Goal: Find specific page/section: Find specific page/section

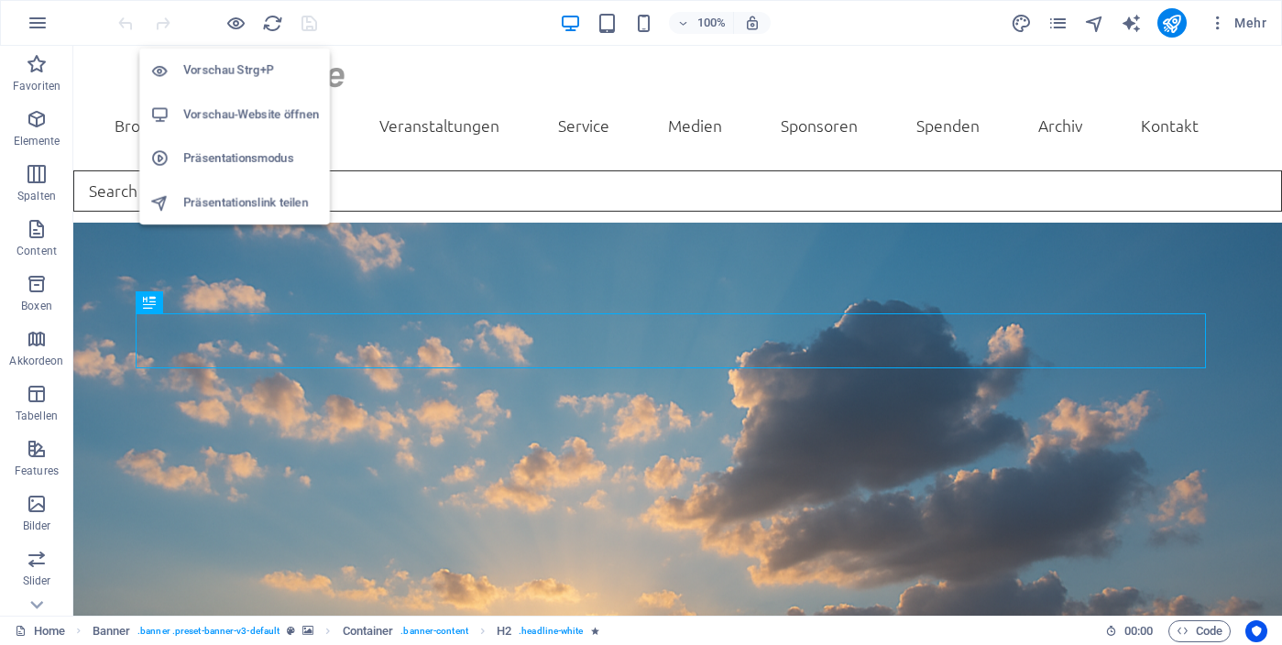
click at [236, 116] on h6 "Vorschau-Website öffnen" at bounding box center [251, 115] width 136 height 22
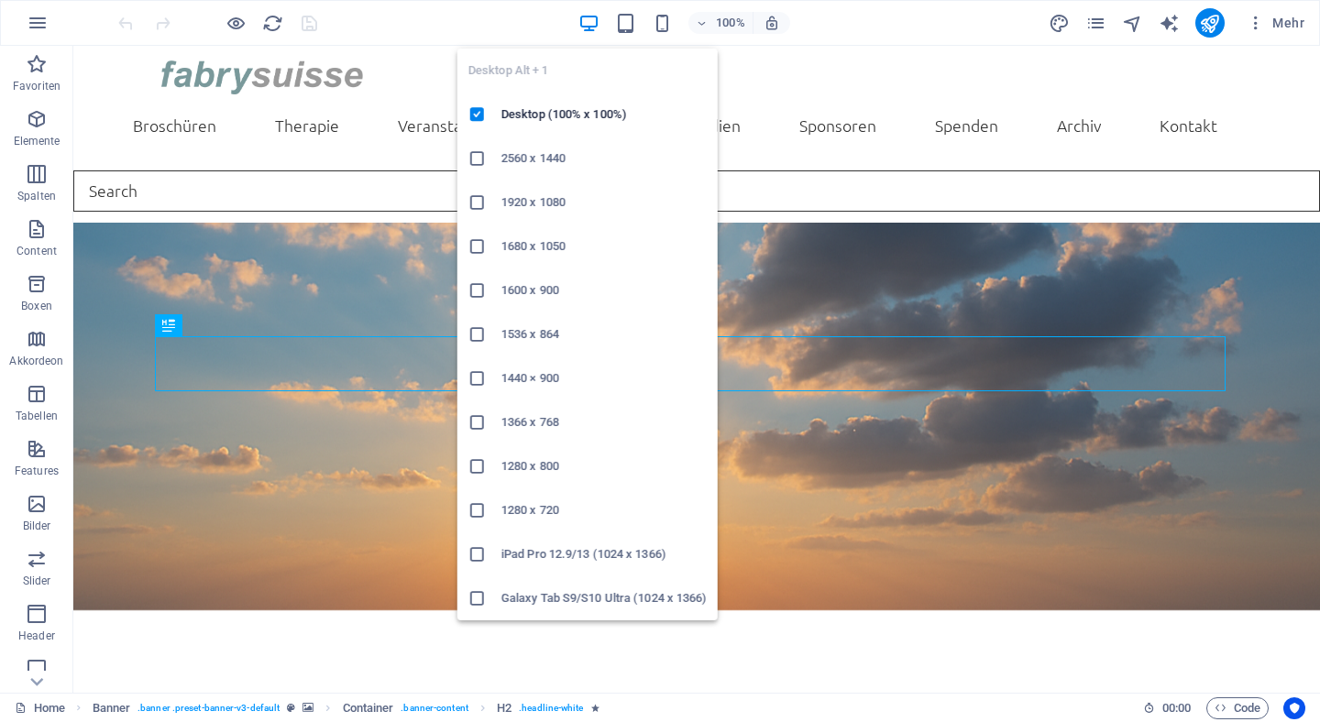
click at [504, 151] on h6 "2560 x 1440" at bounding box center [603, 159] width 205 height 22
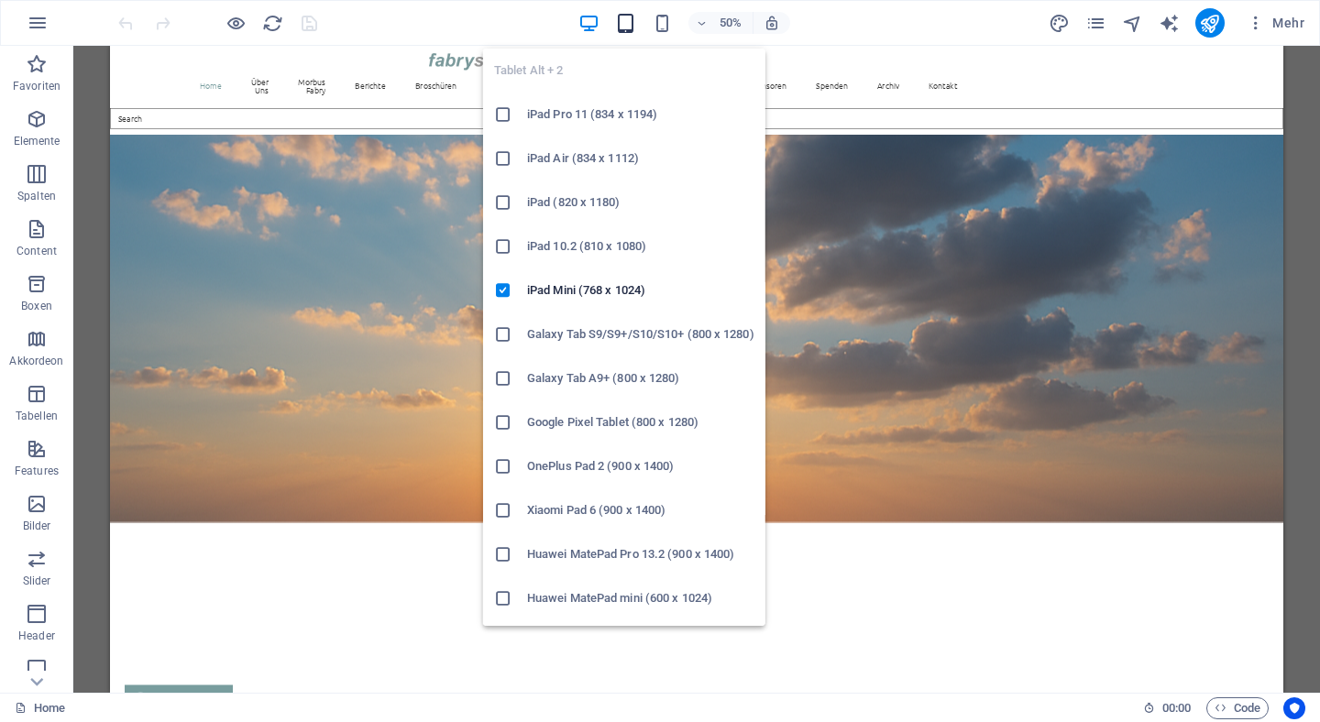
click at [630, 22] on icon "button" at bounding box center [625, 23] width 21 height 21
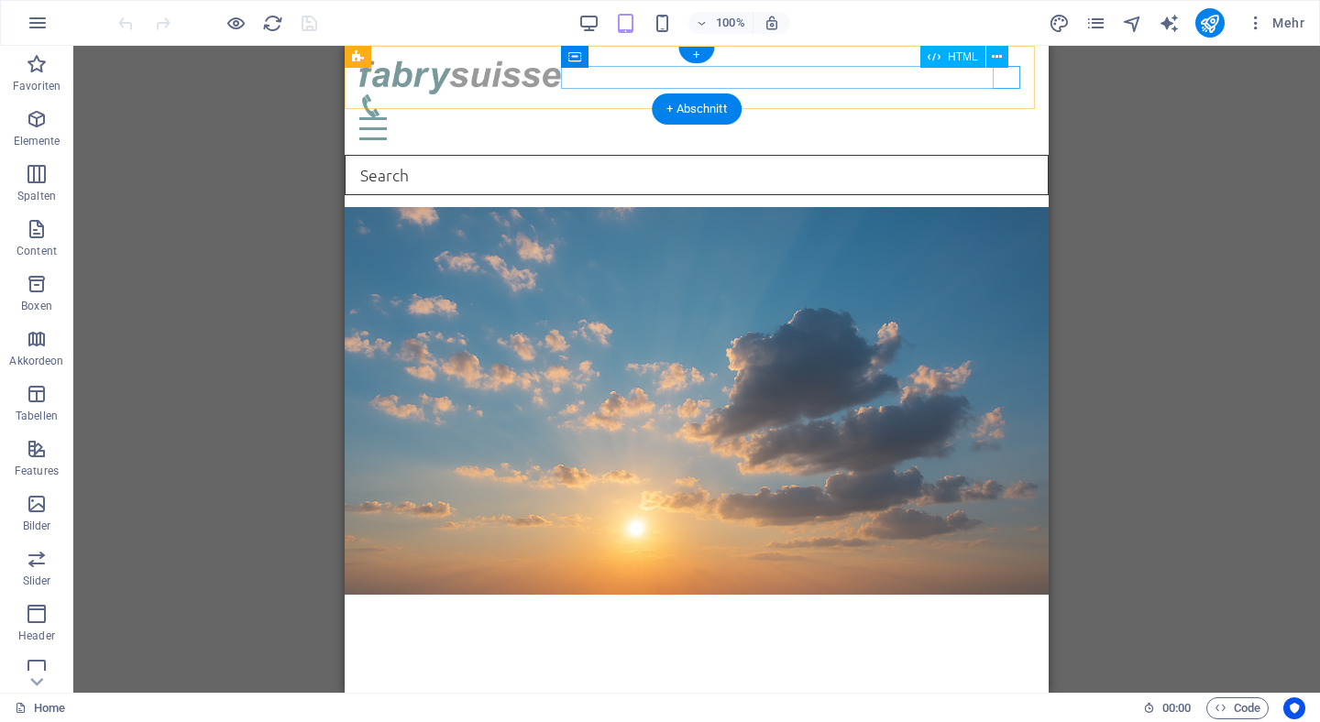
click at [1013, 117] on div at bounding box center [696, 128] width 674 height 23
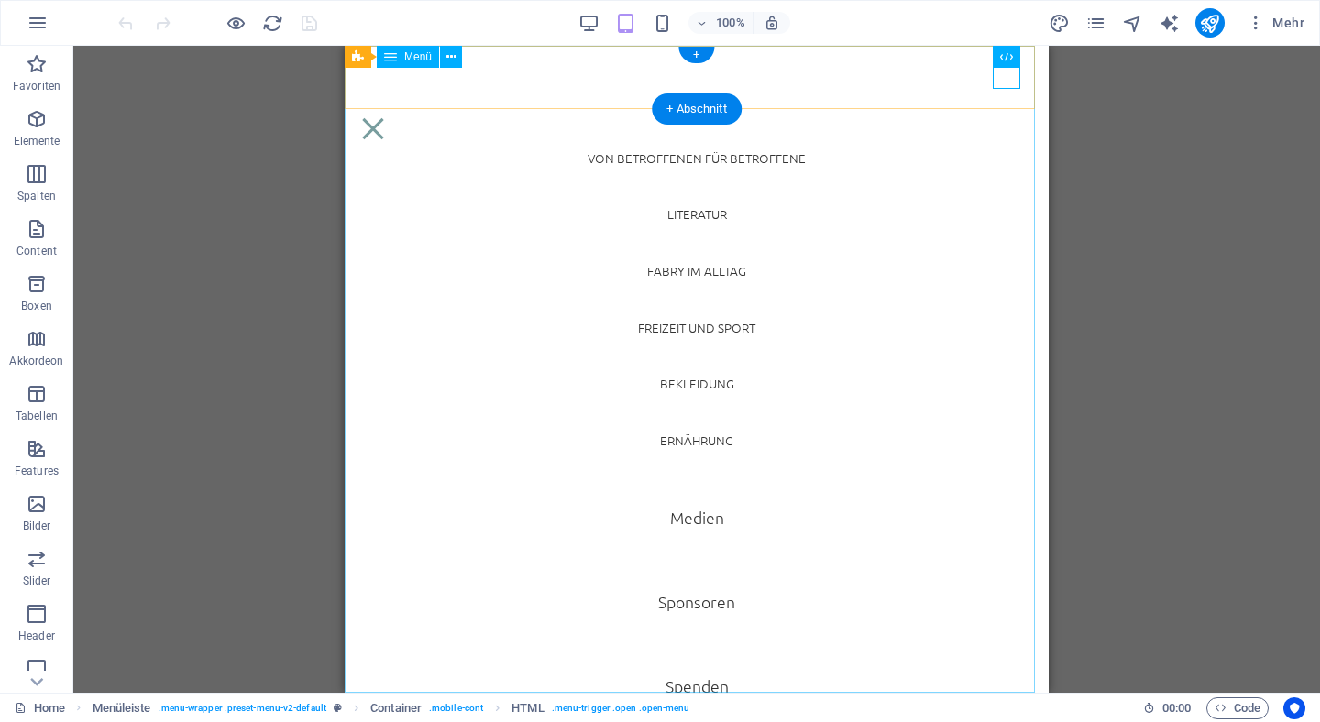
scroll to position [1759, 0]
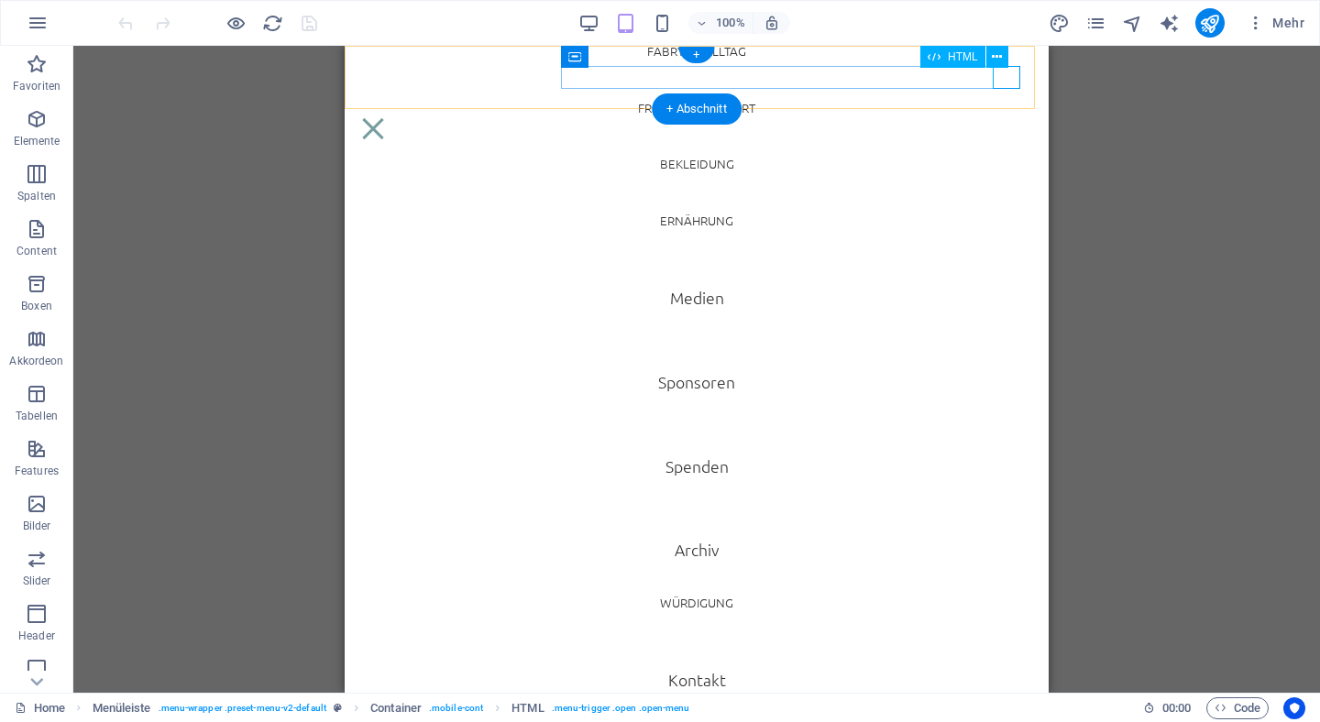
click at [387, 117] on div at bounding box center [372, 128] width 27 height 23
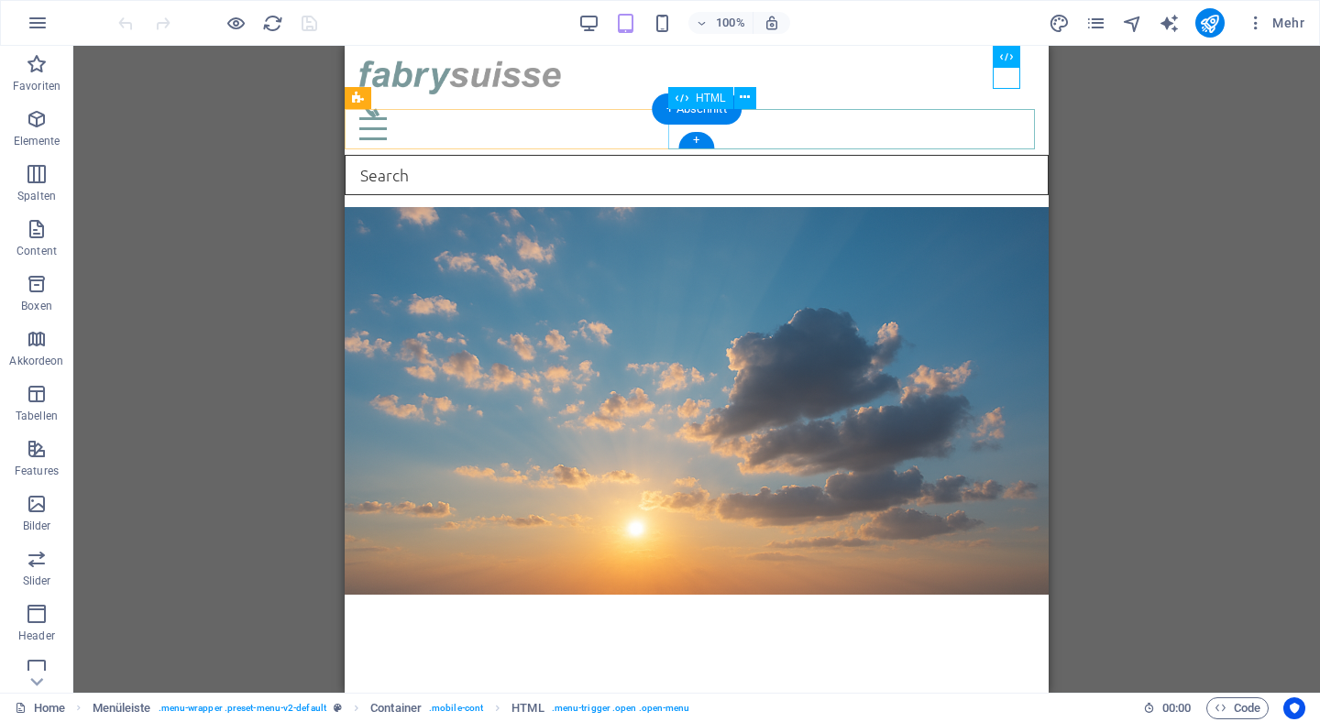
click at [782, 155] on div at bounding box center [697, 175] width 704 height 40
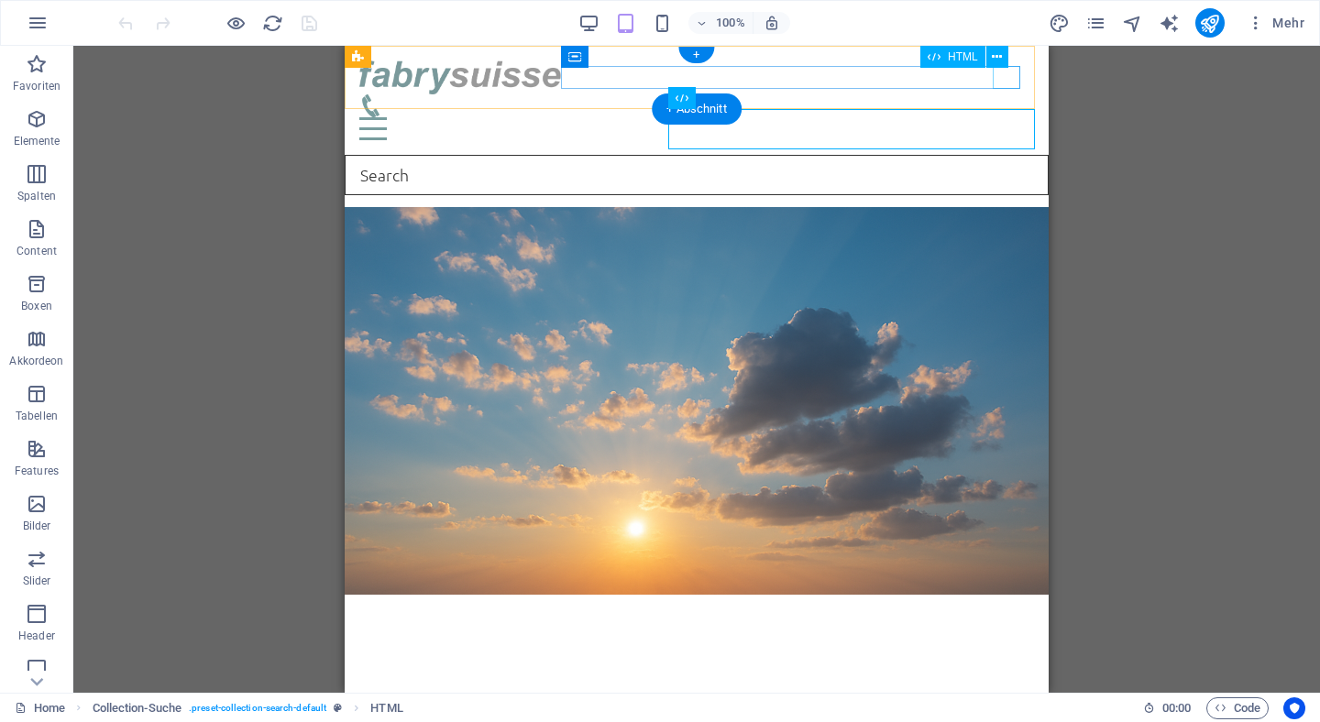
click at [1010, 117] on div at bounding box center [696, 128] width 674 height 23
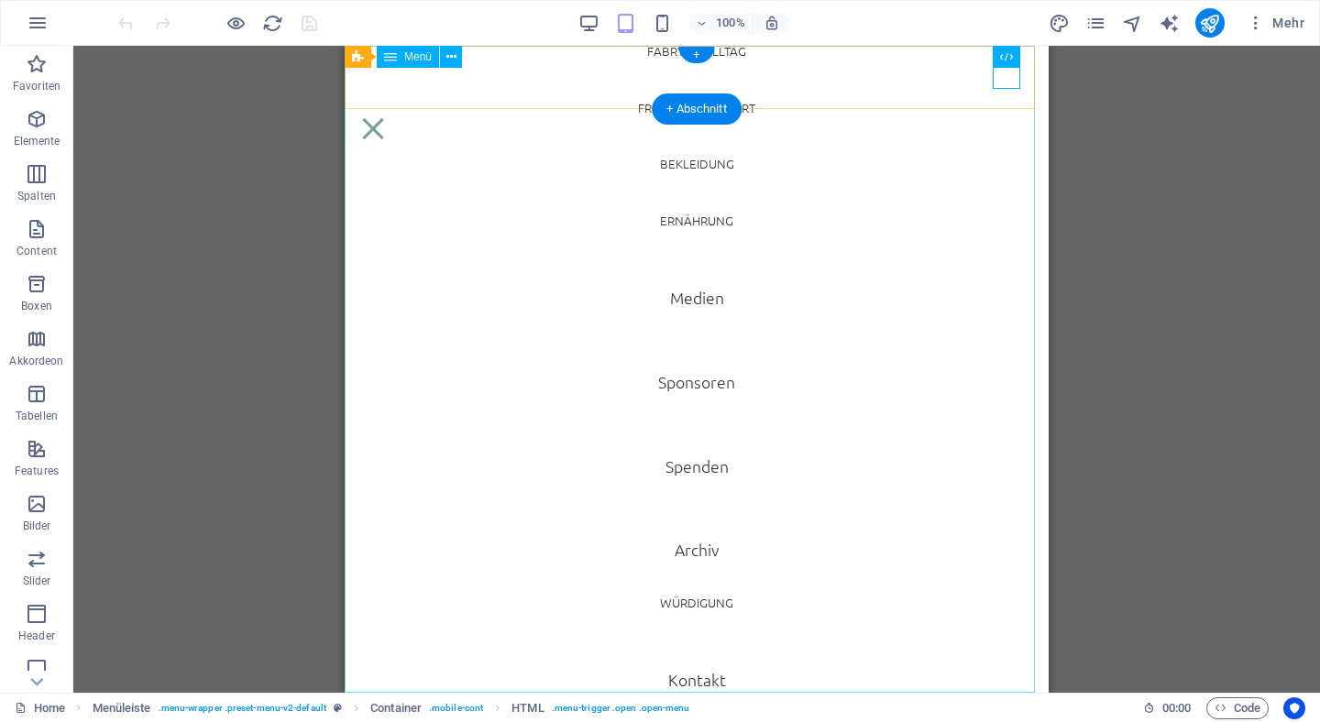
scroll to position [1774, 0]
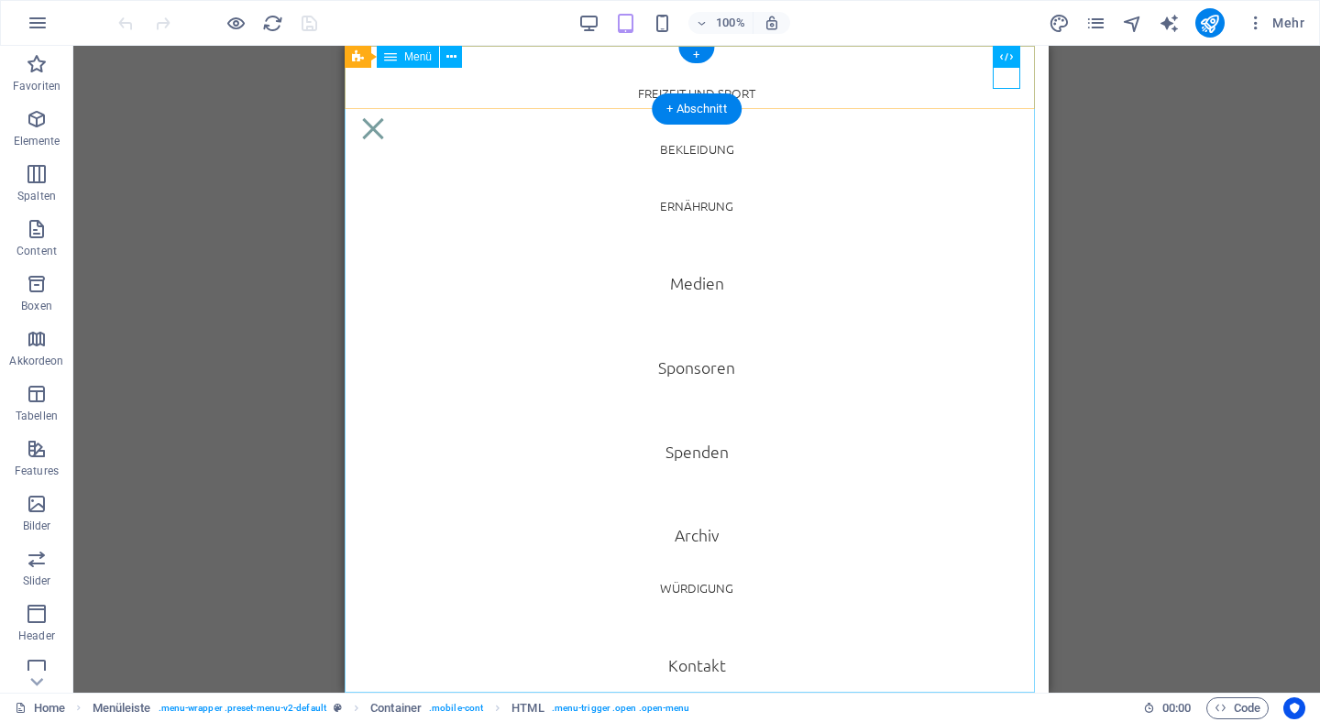
click at [682, 538] on nav "Home Über Uns Statuten Vorstand und Beirut Jahresbericht Morbus Fabry Krankheit…" at bounding box center [697, 369] width 704 height 647
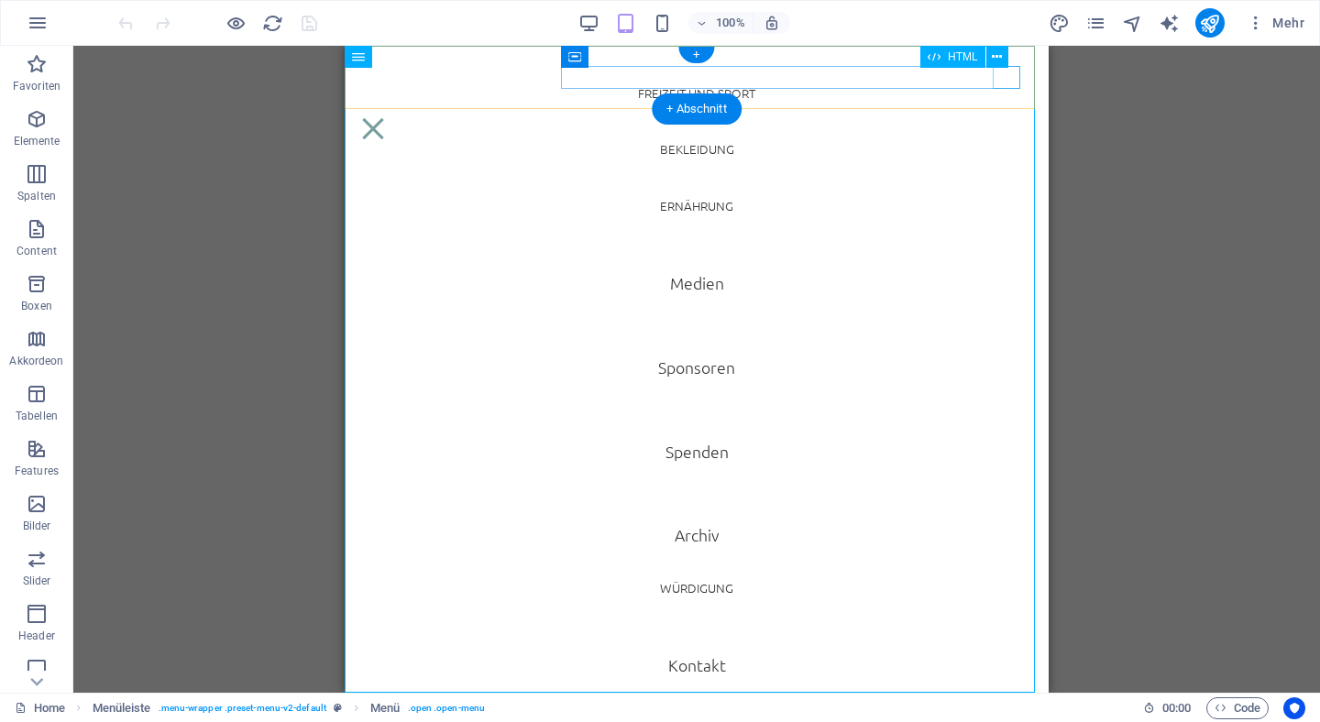
click at [387, 117] on div at bounding box center [372, 128] width 27 height 23
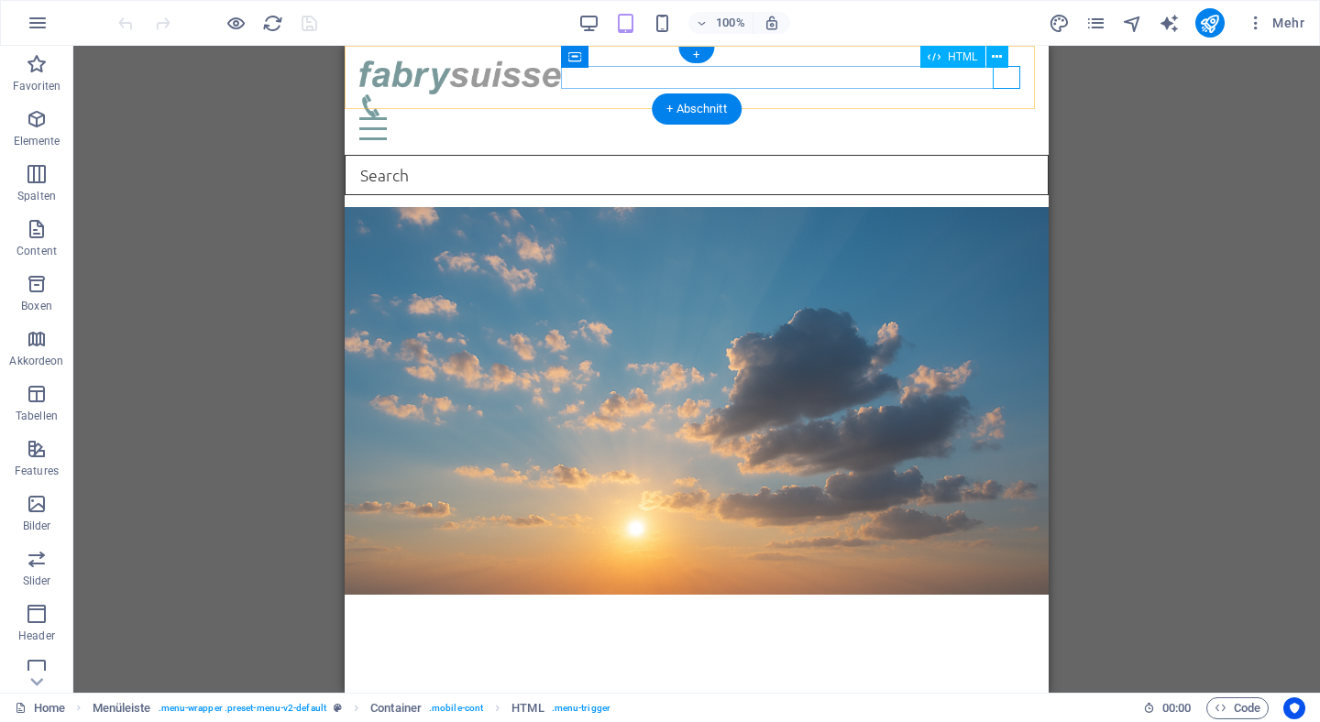
click at [1005, 117] on div at bounding box center [696, 128] width 674 height 23
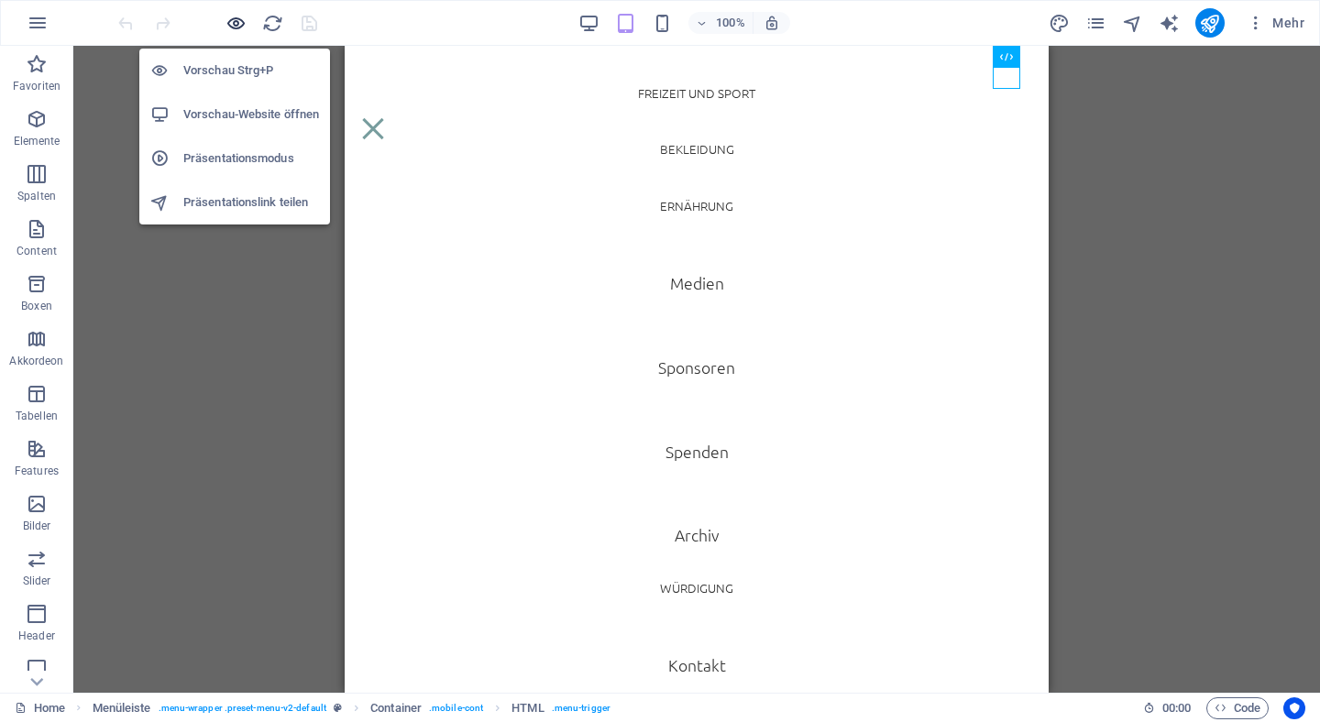
click at [232, 17] on icon "button" at bounding box center [235, 23] width 21 height 21
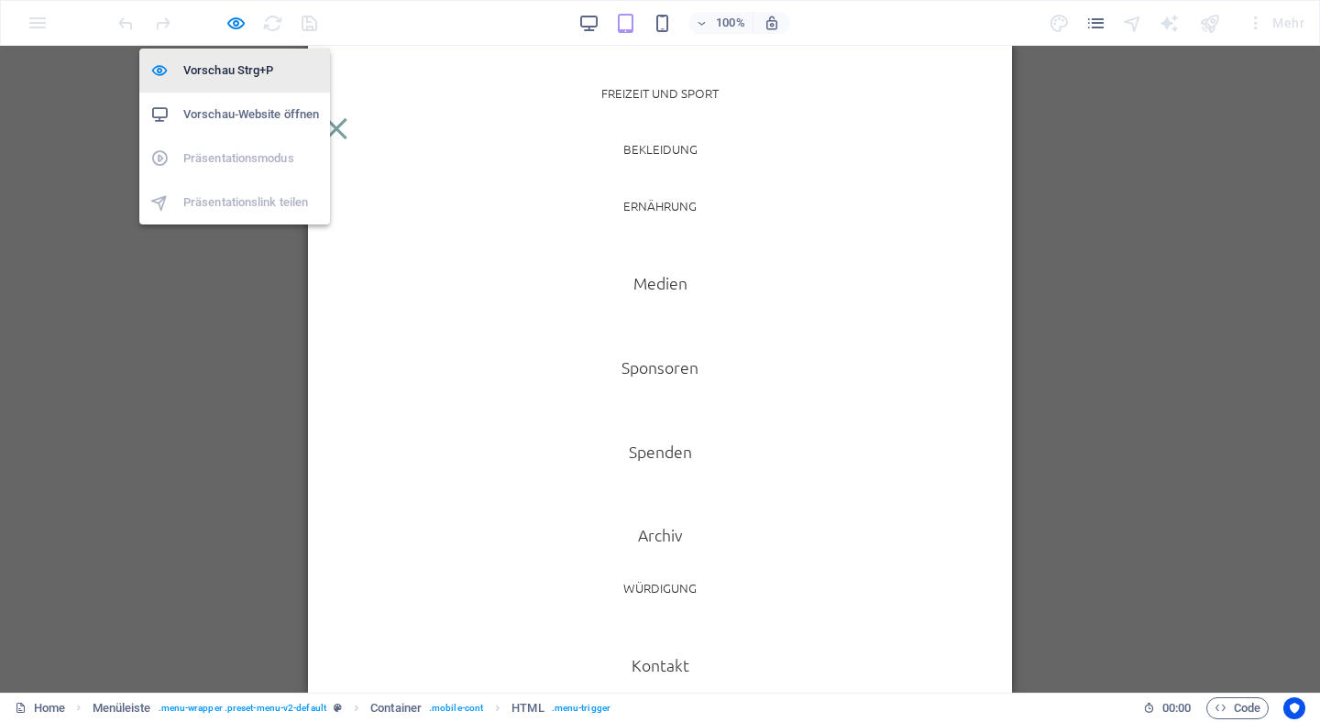
click at [234, 69] on h6 "Vorschau Strg+P" at bounding box center [251, 71] width 136 height 22
